Goal: Task Accomplishment & Management: Manage account settings

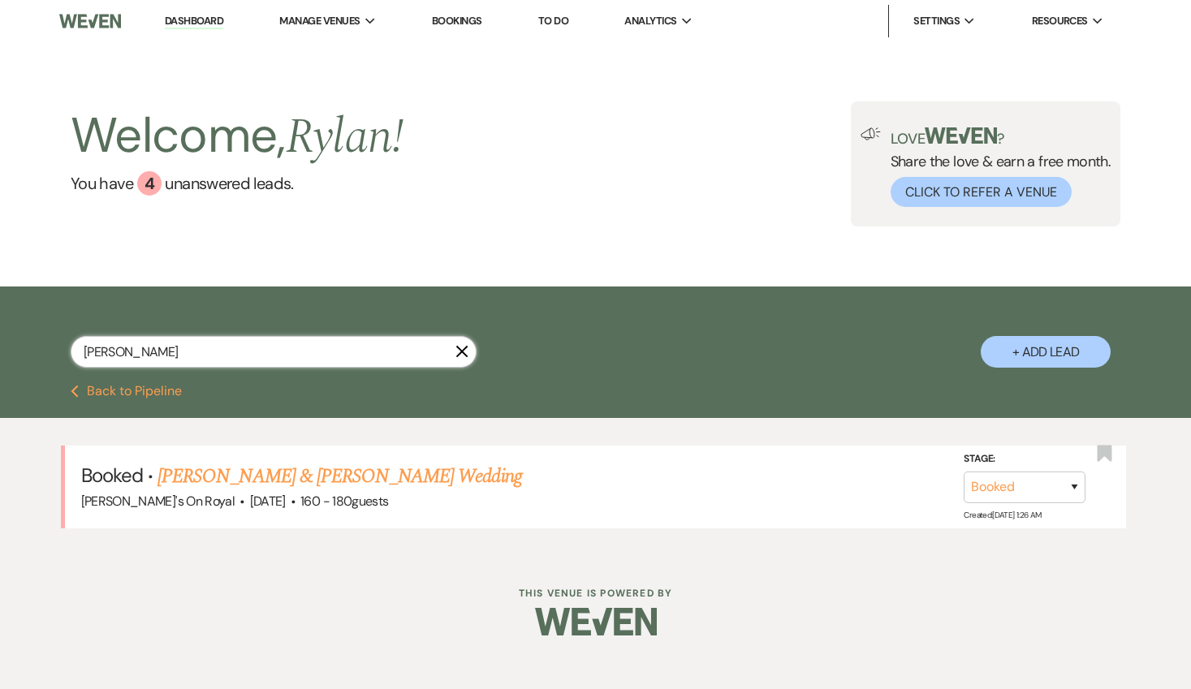
click at [280, 363] on input "[PERSON_NAME]" at bounding box center [274, 352] width 406 height 32
type input "[PERSON_NAME]"
click at [337, 469] on link "[PERSON_NAME] & [PERSON_NAME] Wedding" at bounding box center [339, 476] width 364 height 29
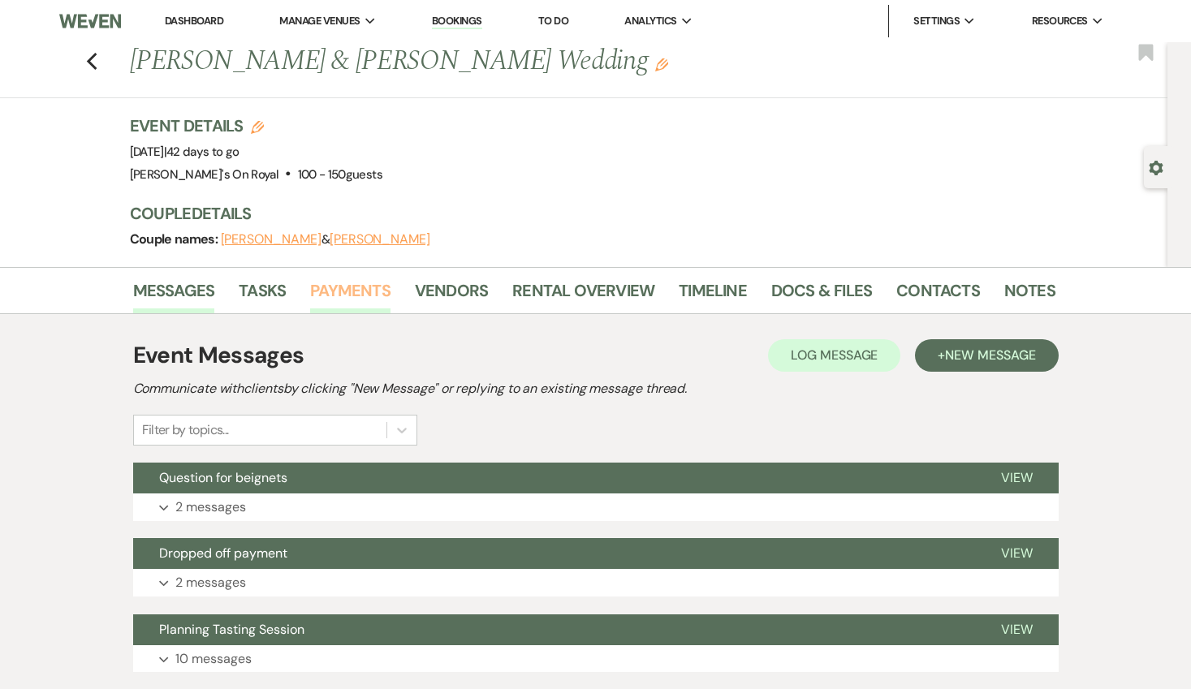
click at [365, 294] on link "Payments" at bounding box center [350, 296] width 80 height 36
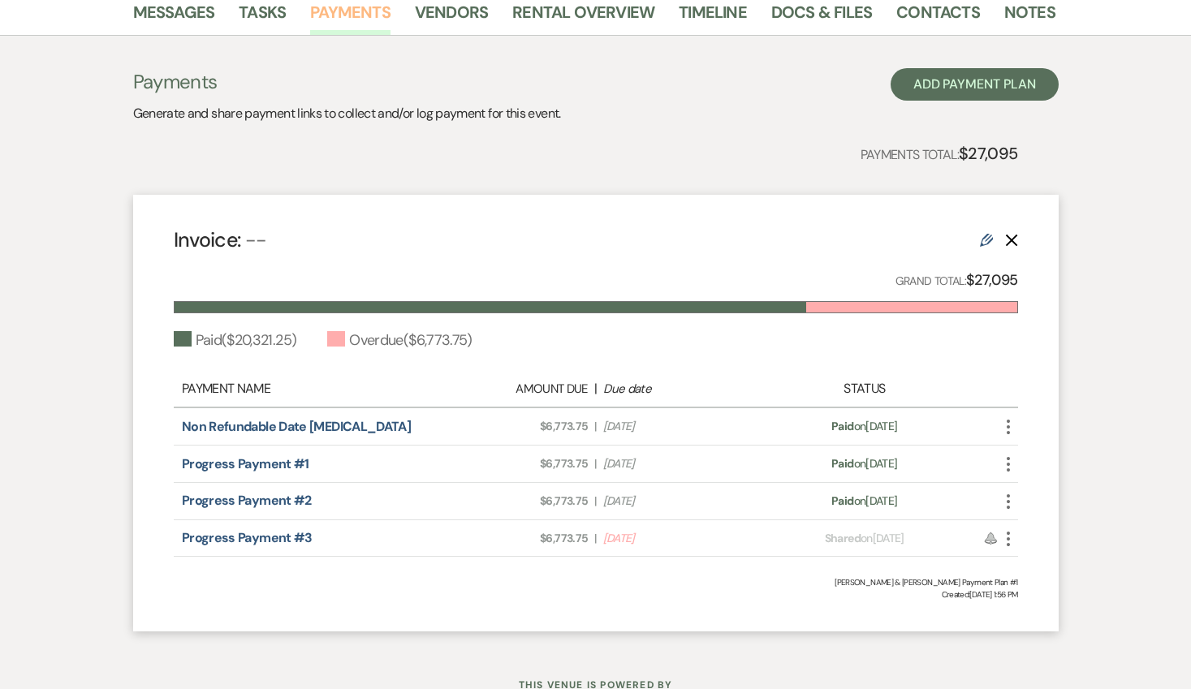
scroll to position [277, 0]
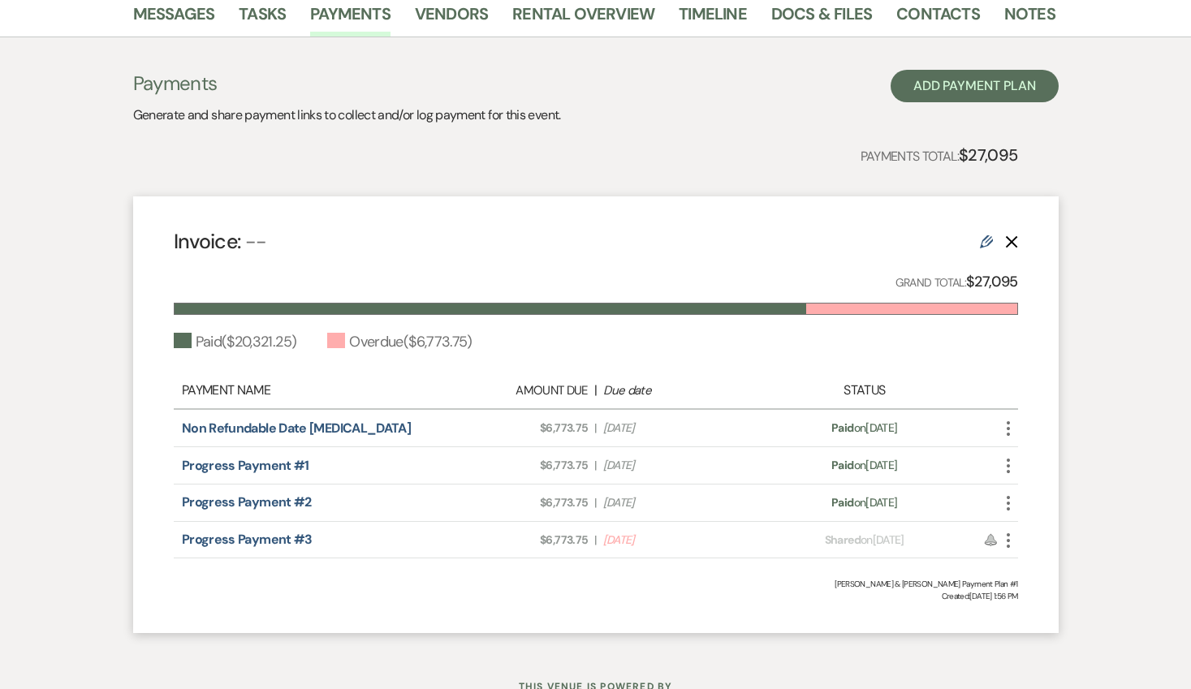
click at [1012, 540] on icon "More" at bounding box center [1007, 540] width 19 height 19
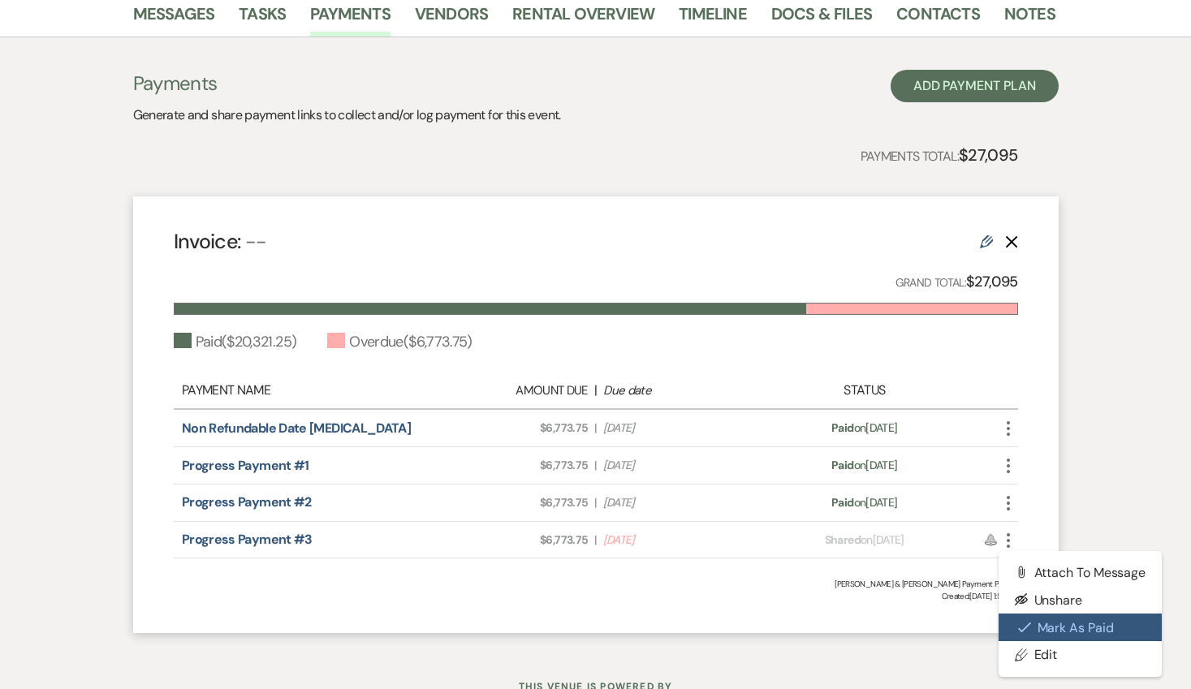
click at [1084, 625] on button "Check [PERSON_NAME] [PERSON_NAME] as Paid" at bounding box center [1080, 628] width 164 height 28
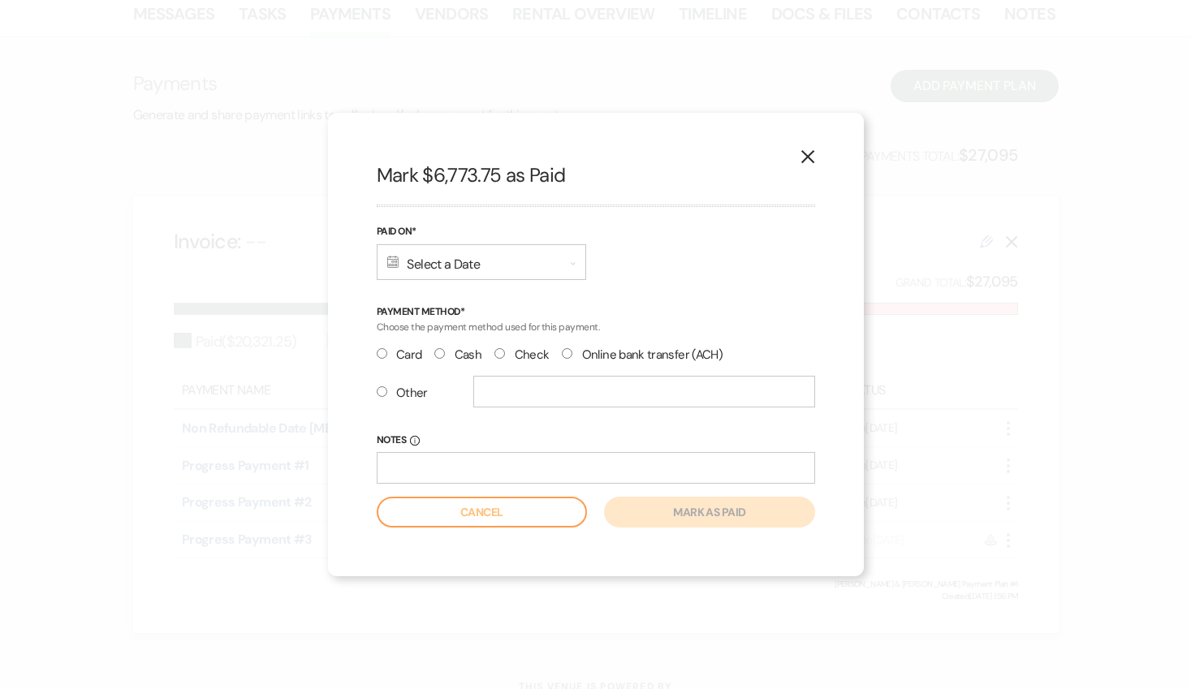
click at [552, 263] on div "Calendar Select a Date Expand" at bounding box center [481, 262] width 209 height 36
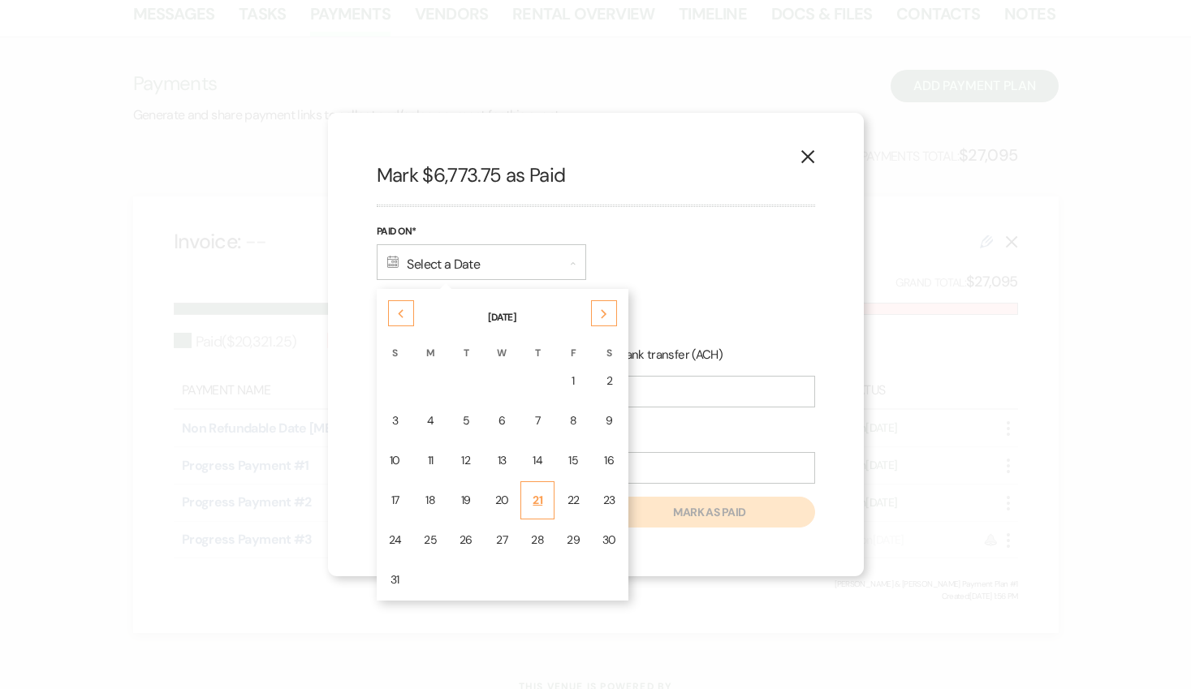
click at [535, 496] on div "21" at bounding box center [537, 500] width 13 height 17
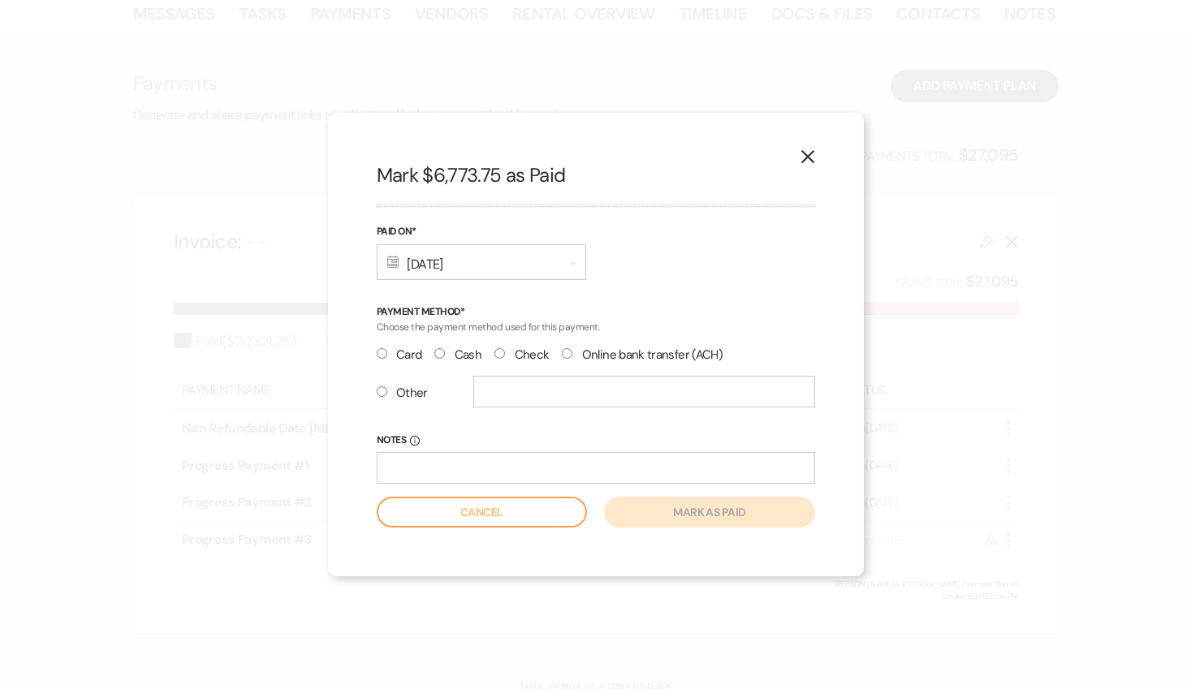
click at [507, 353] on label "Check" at bounding box center [521, 355] width 54 height 22
click at [505, 353] on input "Check" at bounding box center [499, 353] width 11 height 11
radio input "true"
click at [484, 388] on input "text" at bounding box center [644, 392] width 342 height 32
click at [514, 465] on input "Notes Info" at bounding box center [596, 468] width 438 height 32
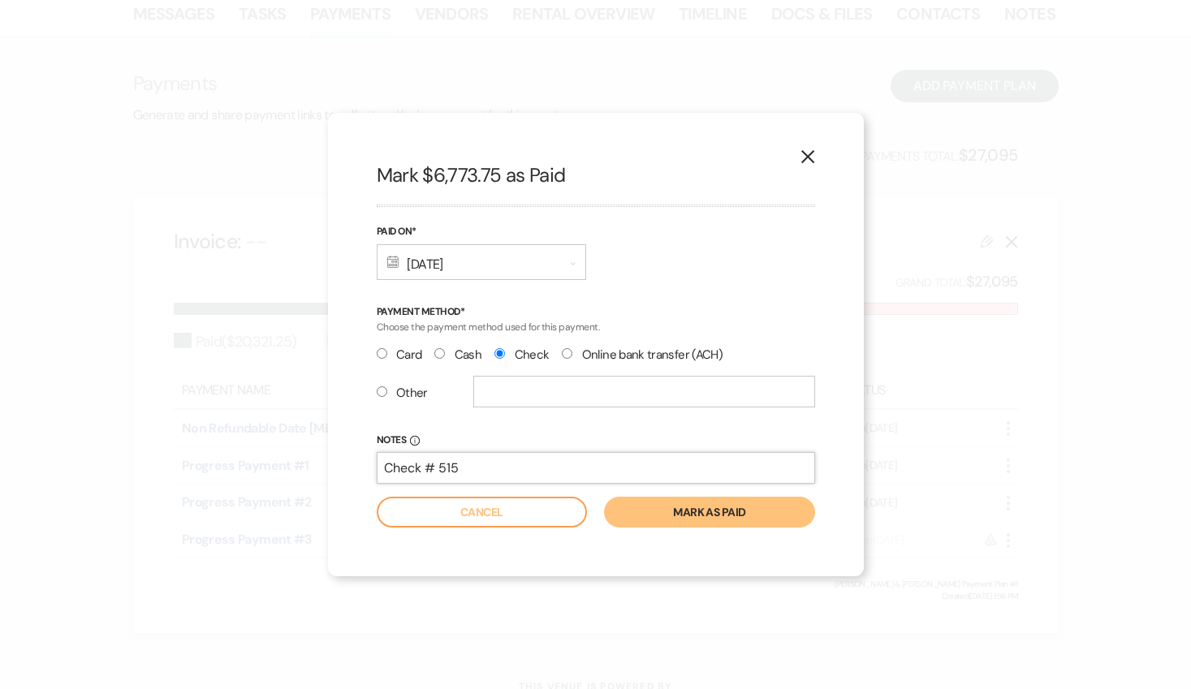
type input "Check # 515"
click at [604, 497] on button "Mark as paid" at bounding box center [709, 512] width 210 height 31
